Goal: Navigation & Orientation: Understand site structure

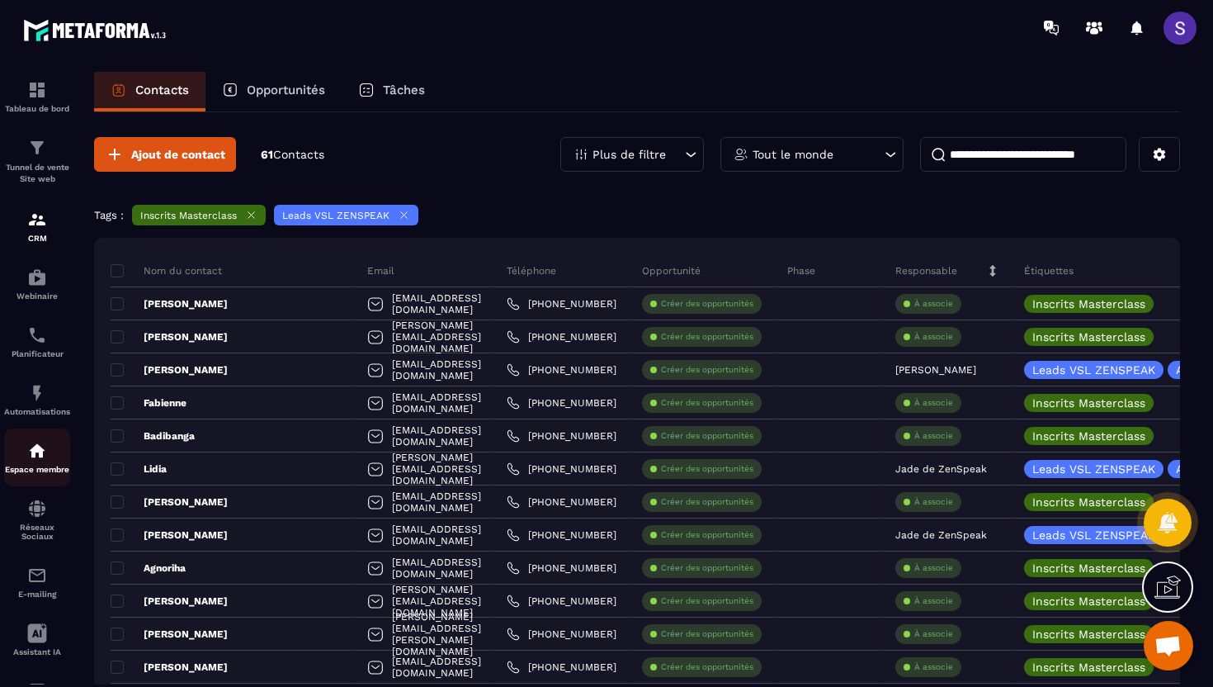
scroll to position [76, 0]
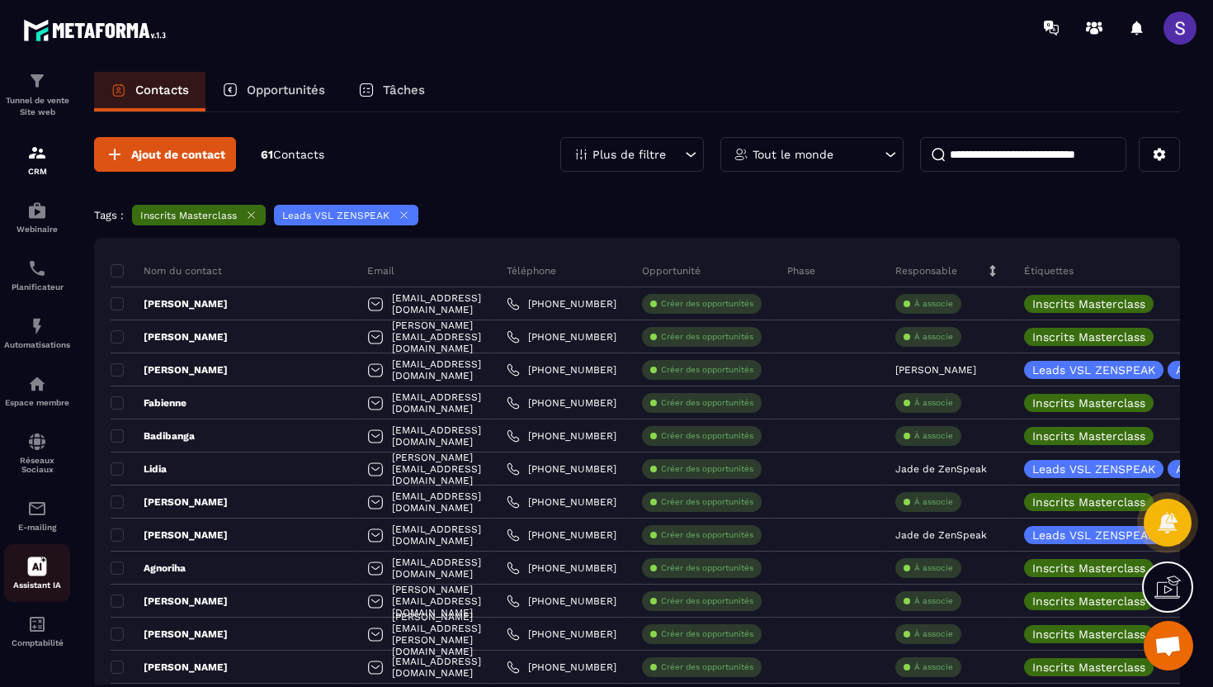
click at [43, 577] on div "Assistant IA" at bounding box center [37, 572] width 66 height 33
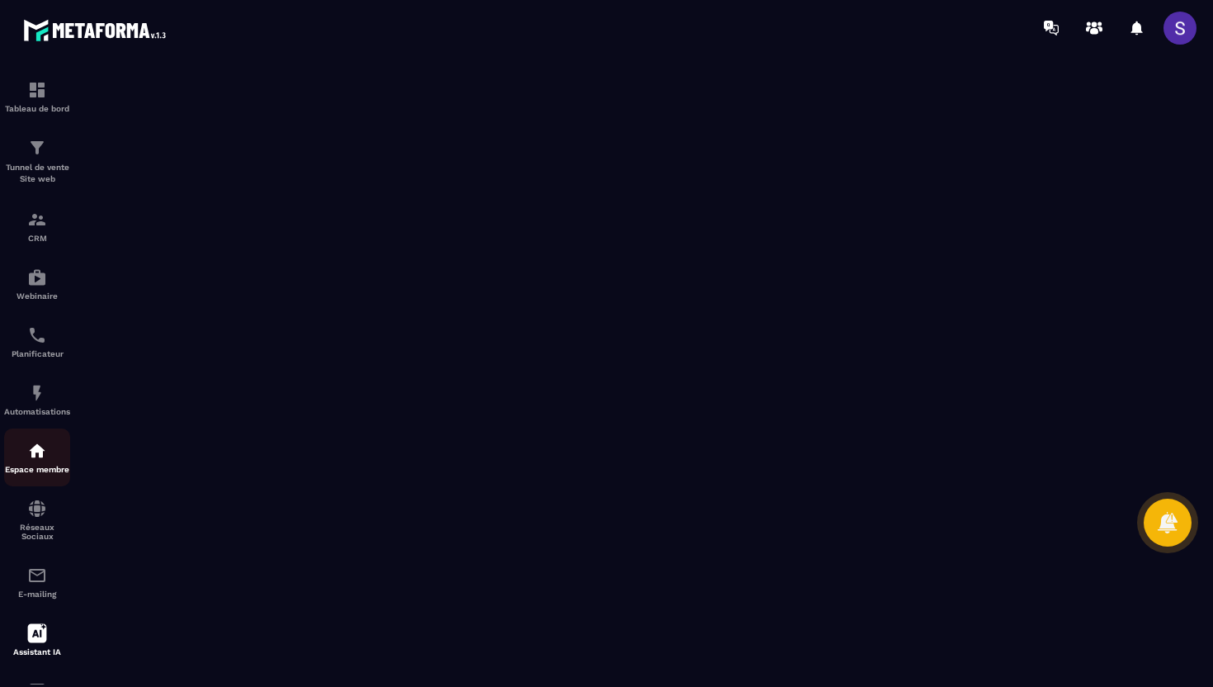
scroll to position [76, 0]
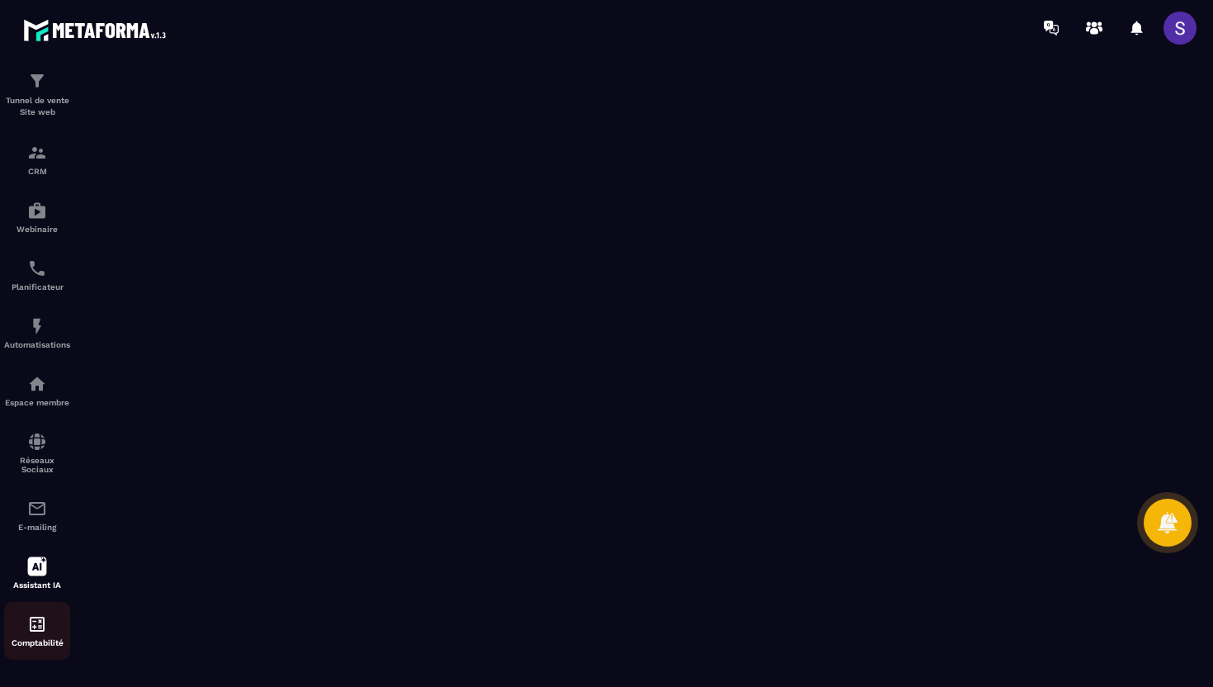
click at [47, 633] on div "Comptabilité" at bounding box center [37, 630] width 66 height 33
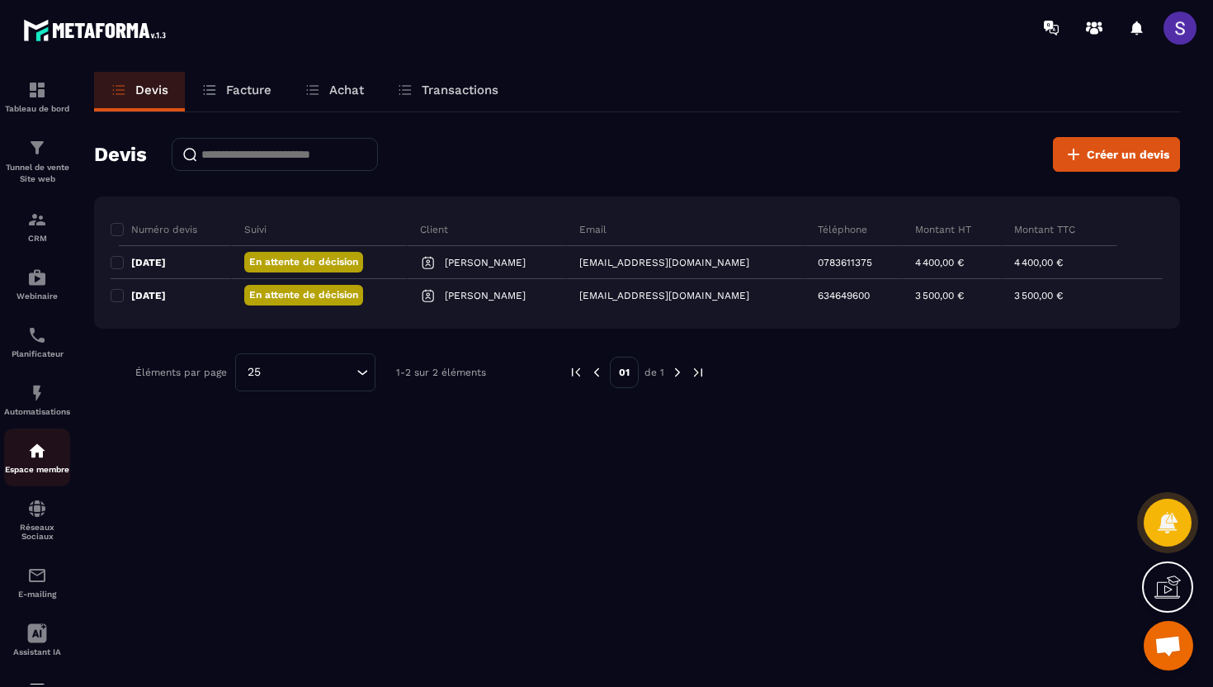
click at [40, 461] on img at bounding box center [37, 451] width 20 height 20
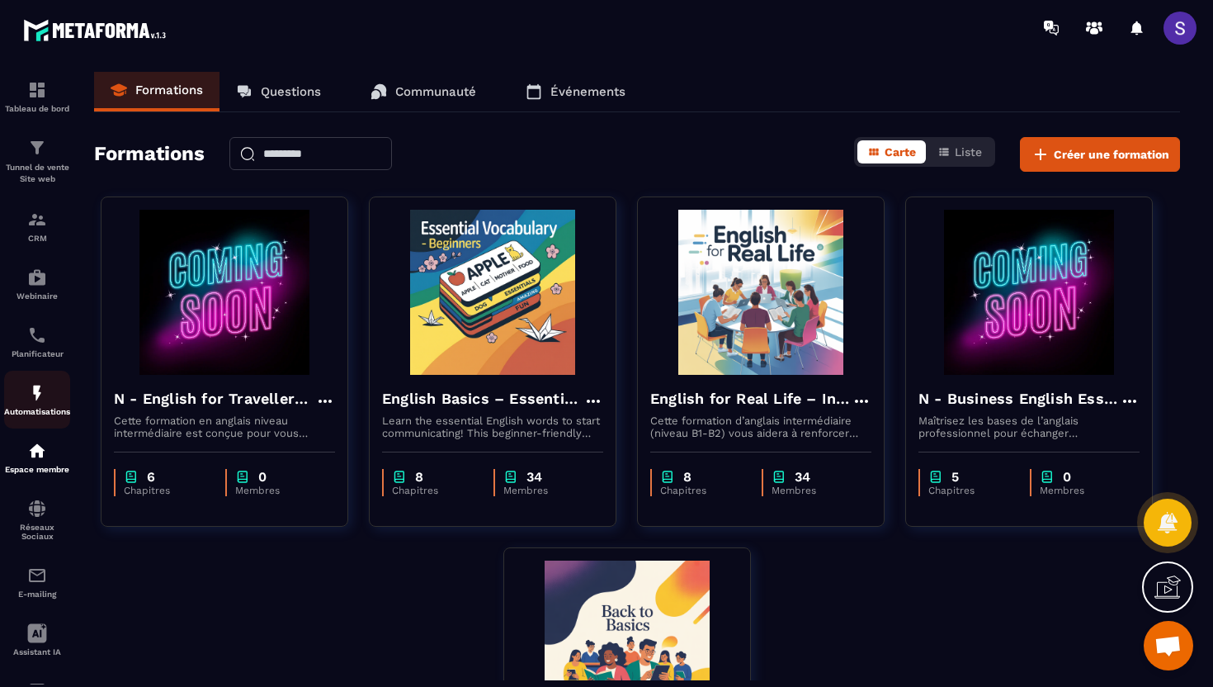
click at [38, 398] on img at bounding box center [37, 393] width 20 height 20
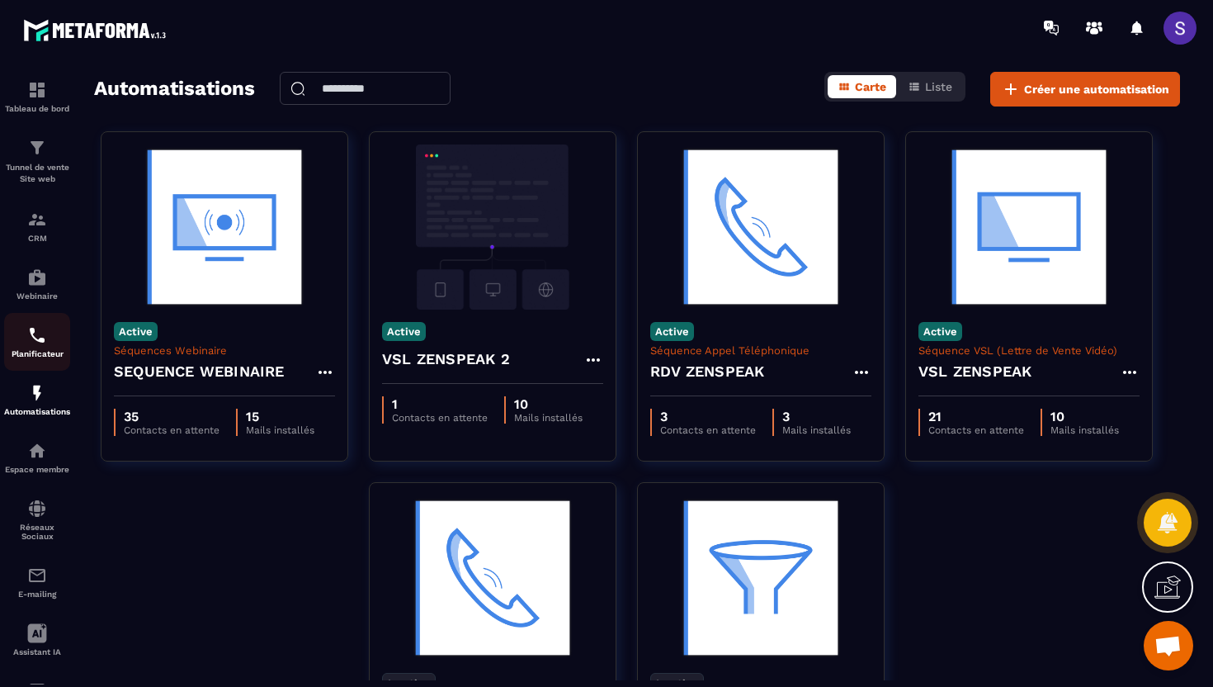
click at [35, 341] on img at bounding box center [37, 335] width 20 height 20
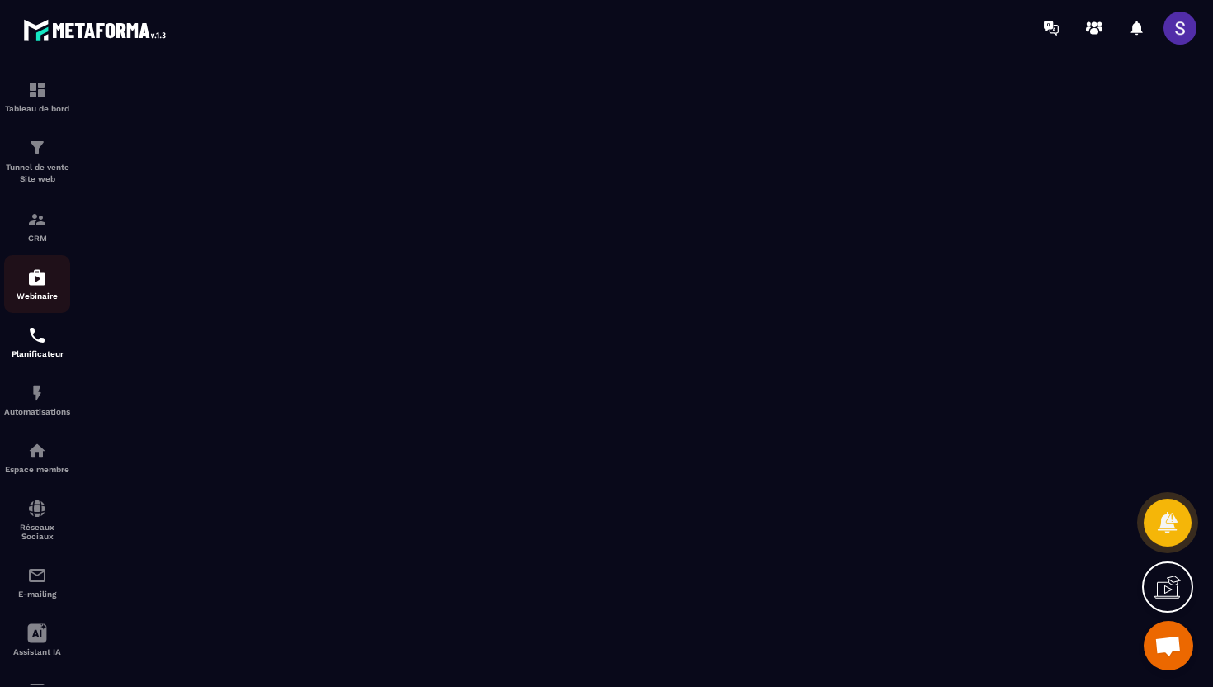
click at [39, 281] on img at bounding box center [37, 277] width 20 height 20
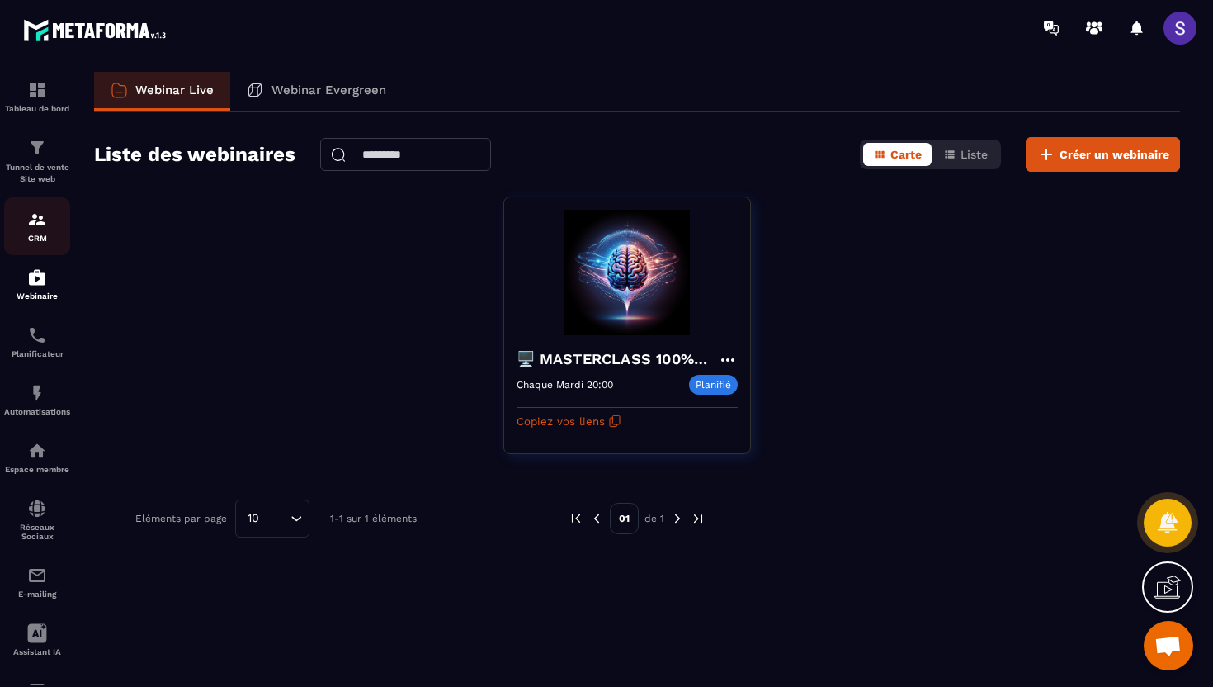
click at [35, 218] on img at bounding box center [37, 220] width 20 height 20
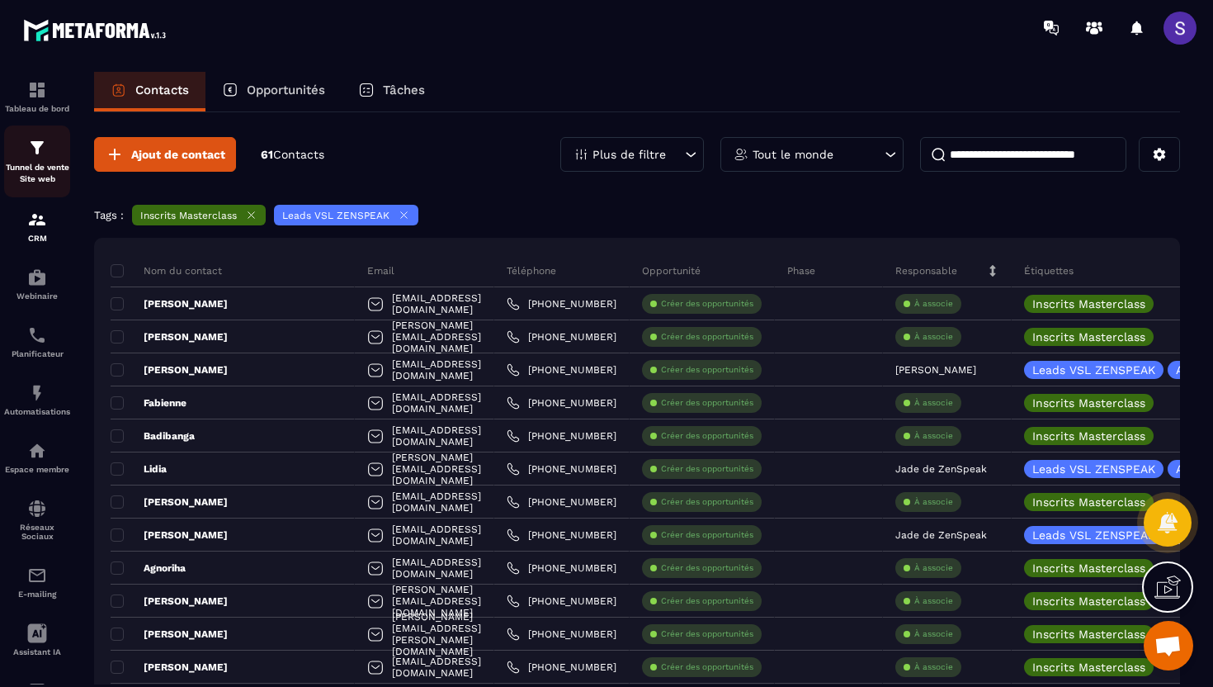
click at [40, 159] on div "Tunnel de vente Site web" at bounding box center [37, 161] width 66 height 47
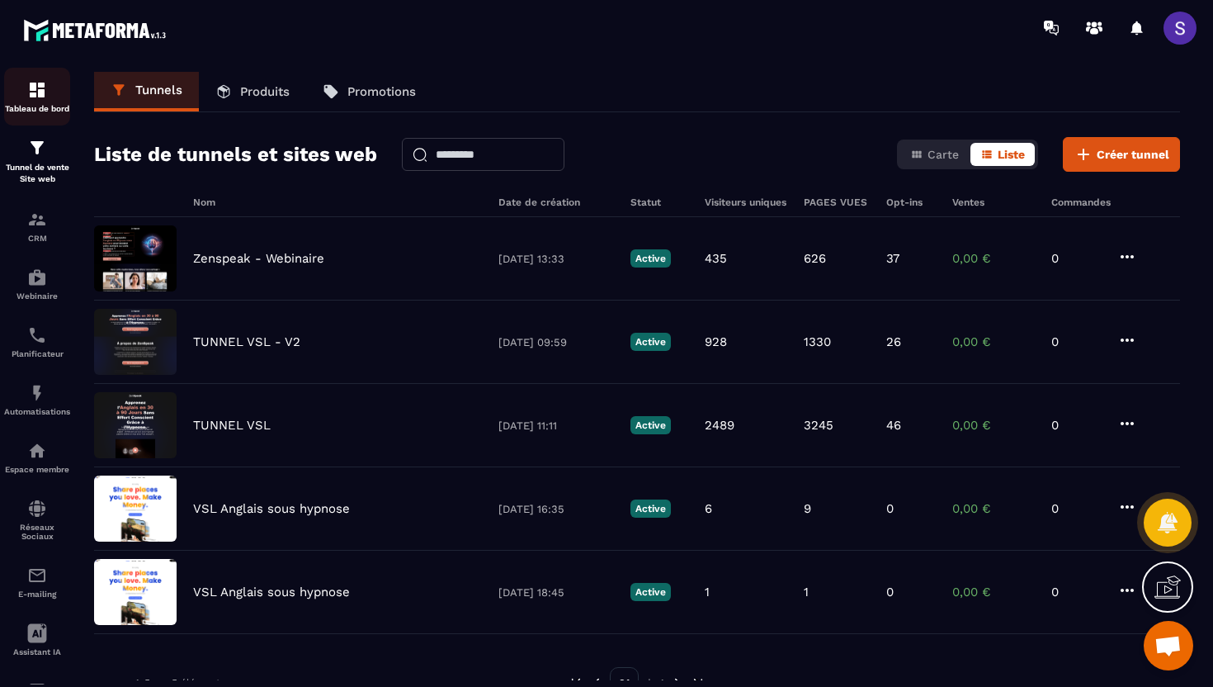
click at [35, 103] on div "Tableau de bord" at bounding box center [37, 96] width 66 height 33
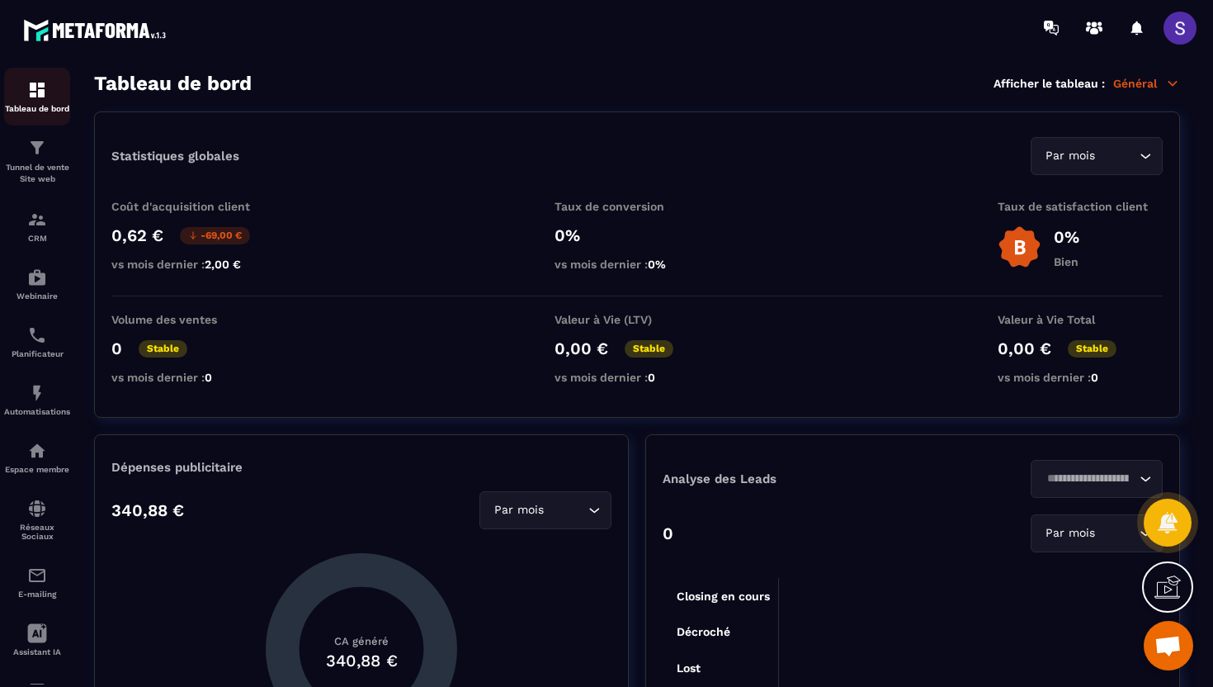
click at [28, 100] on div "Tableau de bord" at bounding box center [37, 96] width 66 height 33
click at [1094, 30] on icon at bounding box center [1094, 31] width 8 height 7
click at [46, 206] on link "CRM" at bounding box center [37, 226] width 66 height 58
